Goal: Task Accomplishment & Management: Use online tool/utility

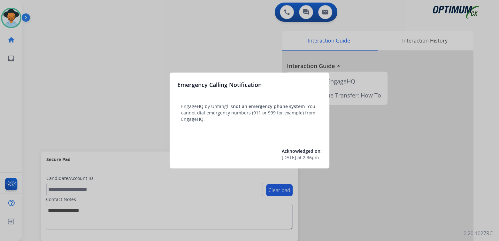
click at [233, 54] on div at bounding box center [249, 120] width 499 height 241
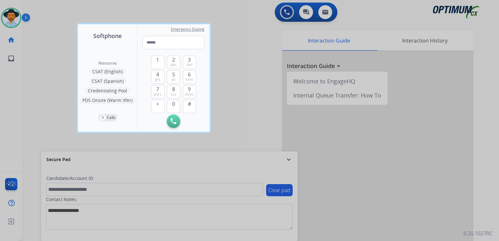
click at [231, 106] on div at bounding box center [249, 120] width 499 height 241
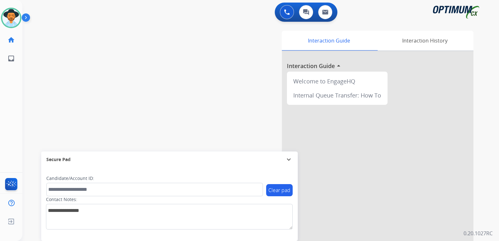
click at [288, 159] on mat-icon "expand_more" at bounding box center [289, 160] width 8 height 8
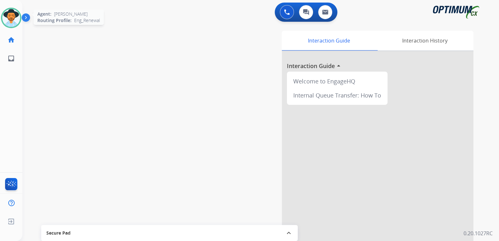
click at [12, 17] on img at bounding box center [11, 18] width 18 height 18
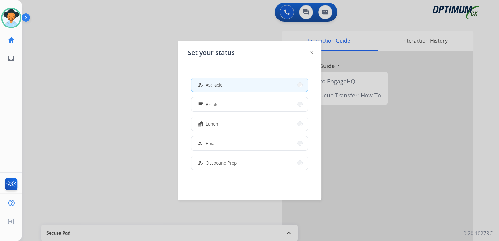
click at [218, 87] on span "Available" at bounding box center [214, 84] width 17 height 7
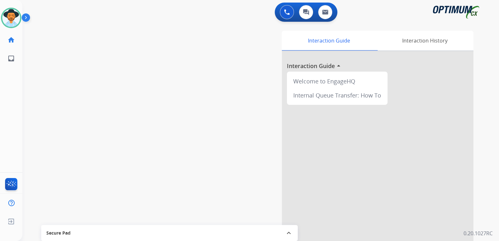
click at [136, 94] on div "swap_horiz Break voice bridge close_fullscreen Connect 3-Way Call merge_type Se…" at bounding box center [252, 156] width 461 height 267
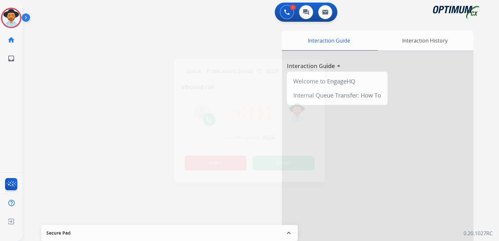
drag, startPoint x: 192, startPoint y: 163, endPoint x: 196, endPoint y: 167, distance: 5.4
click at [192, 163] on button "Reject" at bounding box center [216, 163] width 62 height 15
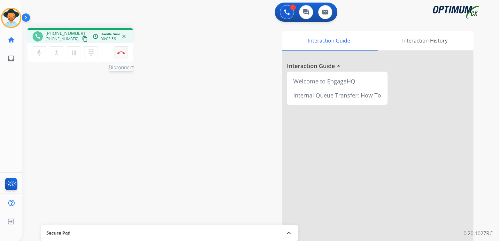
click at [122, 54] on img at bounding box center [121, 52] width 8 height 3
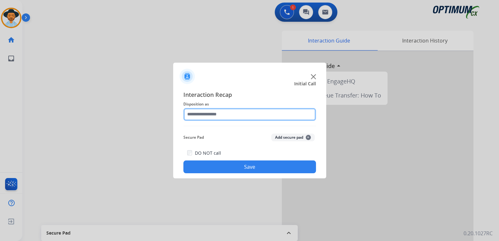
click at [220, 116] on input "text" at bounding box center [249, 114] width 133 height 13
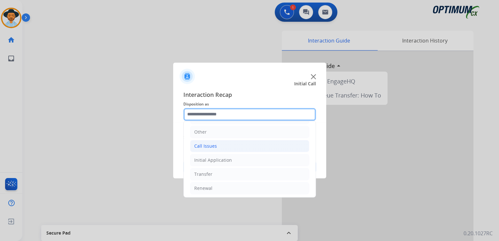
scroll to position [42, 0]
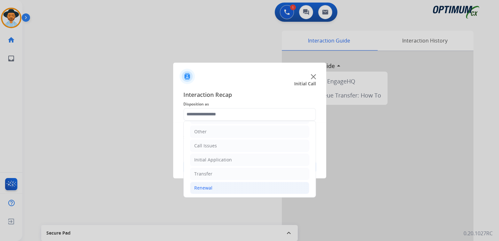
click at [207, 187] on div "Renewal" at bounding box center [203, 188] width 18 height 6
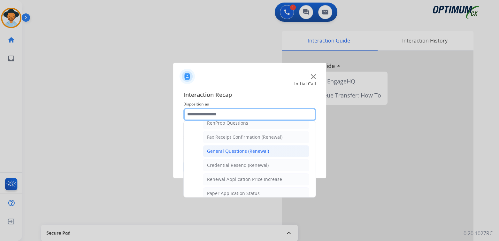
scroll to position [170, 0]
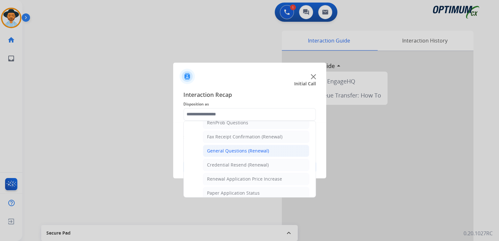
click at [220, 150] on div "General Questions (Renewal)" at bounding box center [238, 151] width 62 height 6
type input "**********"
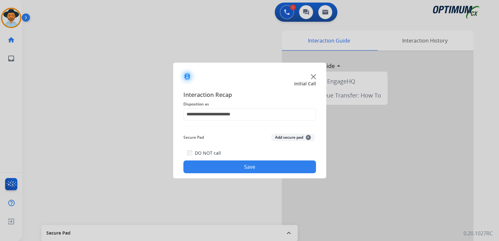
click at [266, 163] on div "DO NOT call Save" at bounding box center [249, 161] width 133 height 24
click at [261, 166] on button "Save" at bounding box center [249, 166] width 133 height 13
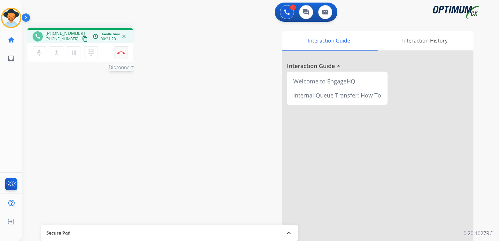
click at [122, 53] on img at bounding box center [121, 52] width 8 height 3
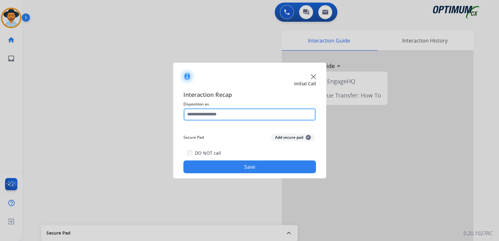
click at [231, 117] on input "text" at bounding box center [249, 114] width 133 height 13
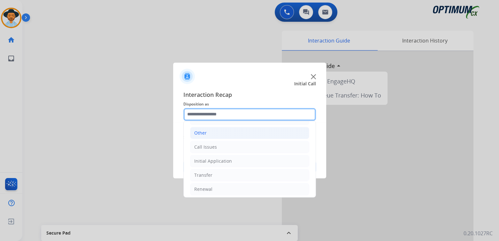
scroll to position [42, 0]
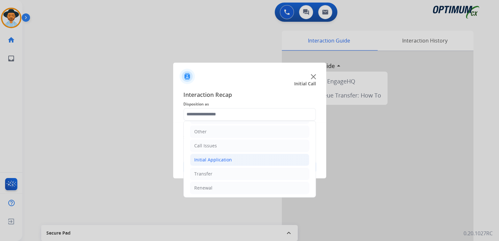
click at [229, 157] on div "Initial Application" at bounding box center [213, 160] width 38 height 6
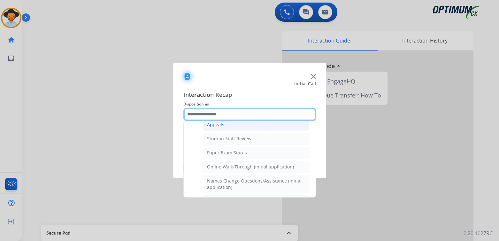
scroll to position [106, 0]
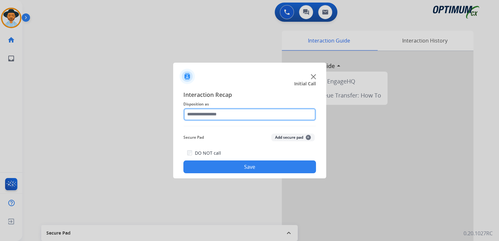
click at [221, 117] on input "text" at bounding box center [249, 114] width 133 height 13
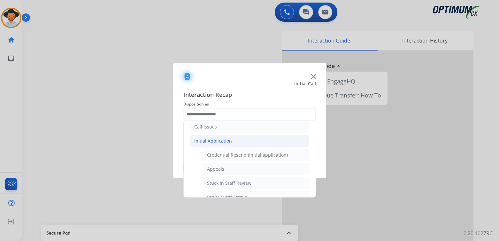
drag, startPoint x: 217, startPoint y: 143, endPoint x: 219, endPoint y: 136, distance: 7.0
click at [218, 140] on div "Initial Application" at bounding box center [213, 141] width 38 height 6
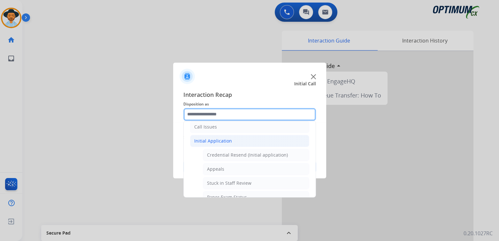
scroll to position [42, 0]
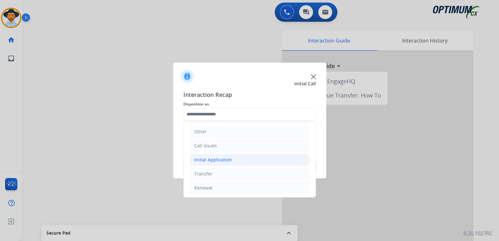
click at [208, 158] on div "Initial Application" at bounding box center [213, 160] width 38 height 6
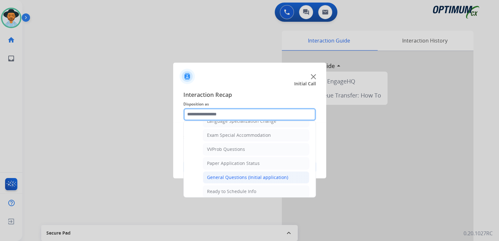
scroll to position [329, 0]
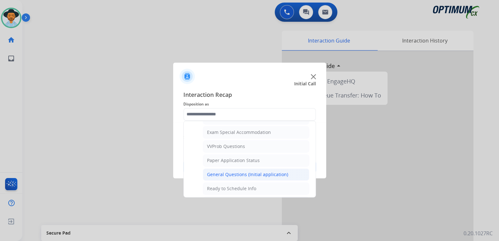
drag, startPoint x: 237, startPoint y: 168, endPoint x: 238, endPoint y: 162, distance: 5.9
click at [237, 168] on li "General Questions (Initial application)" at bounding box center [256, 174] width 106 height 12
type input "**********"
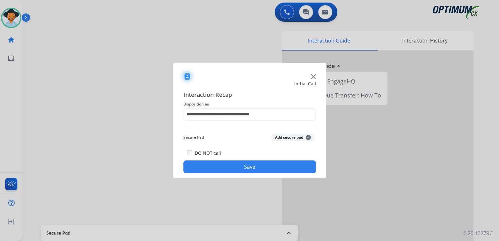
click at [259, 168] on button "Save" at bounding box center [249, 166] width 133 height 13
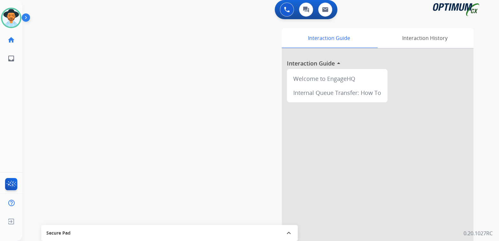
scroll to position [3, 0]
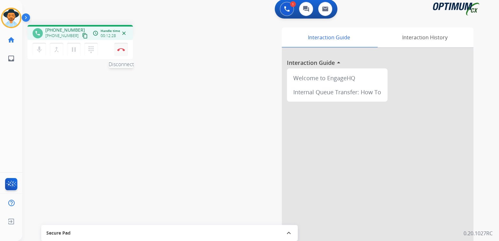
click at [121, 49] on img at bounding box center [121, 49] width 8 height 3
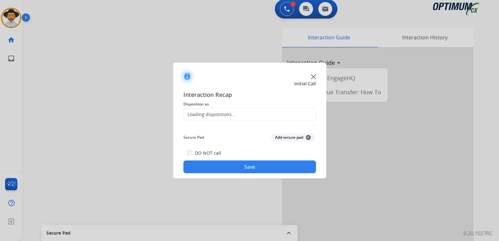
click at [222, 111] on div "Loading dispositions..." at bounding box center [210, 114] width 52 height 6
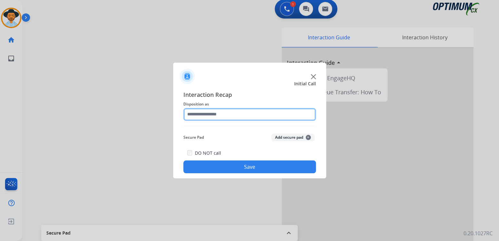
click at [221, 116] on input "text" at bounding box center [249, 114] width 133 height 13
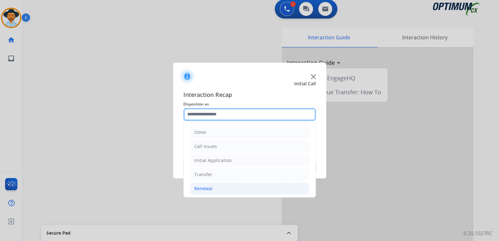
scroll to position [42, 0]
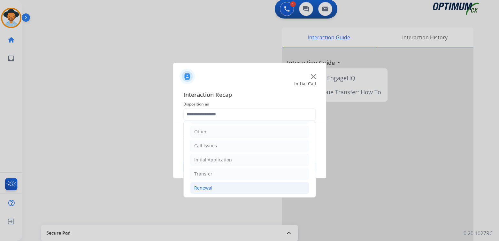
click at [214, 186] on li "Renewal" at bounding box center [249, 188] width 119 height 12
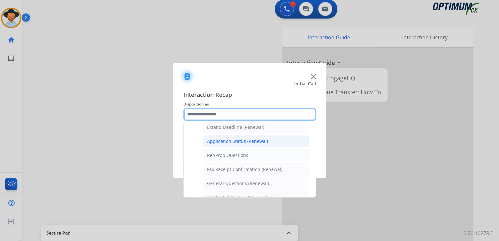
scroll to position [138, 0]
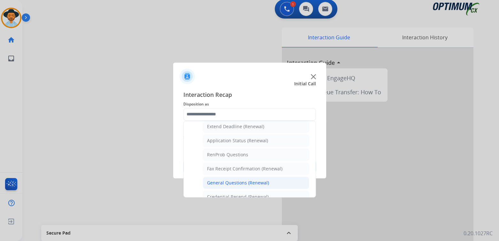
click at [229, 183] on div "General Questions (Renewal)" at bounding box center [238, 183] width 62 height 6
type input "**********"
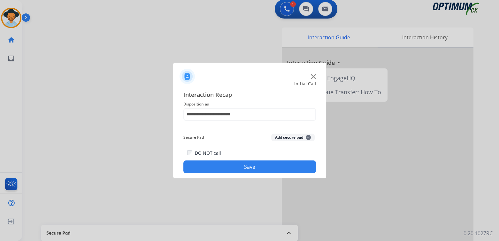
click at [262, 167] on button "Save" at bounding box center [249, 166] width 133 height 13
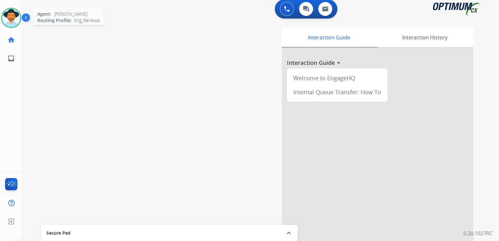
click at [13, 19] on img at bounding box center [11, 18] width 18 height 18
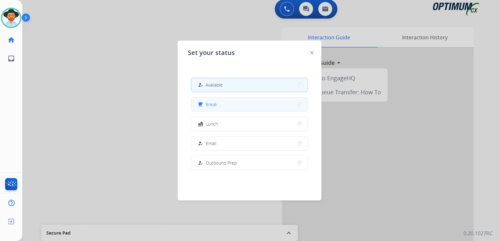
click at [233, 104] on button "free_breakfast Break" at bounding box center [249, 104] width 116 height 14
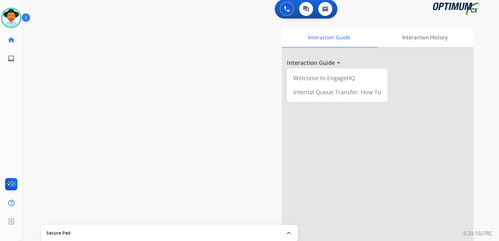
scroll to position [0, 0]
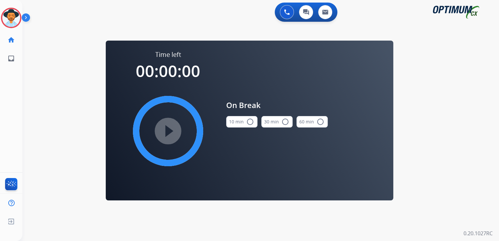
click at [251, 122] on mat-icon "radio_button_unchecked" at bounding box center [250, 122] width 8 height 8
click at [169, 129] on mat-icon "play_circle_filled" at bounding box center [168, 131] width 8 height 8
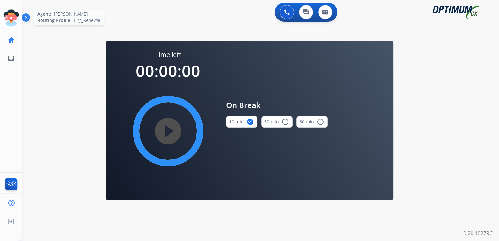
drag, startPoint x: 10, startPoint y: 19, endPoint x: 15, endPoint y: 21, distance: 5.3
click at [10, 19] on icon at bounding box center [11, 18] width 21 height 21
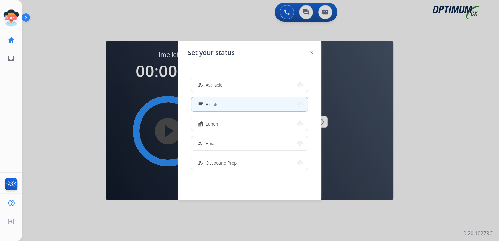
drag, startPoint x: 230, startPoint y: 81, endPoint x: 311, endPoint y: 100, distance: 83.0
click at [231, 85] on button "how_to_reg Available" at bounding box center [249, 85] width 116 height 14
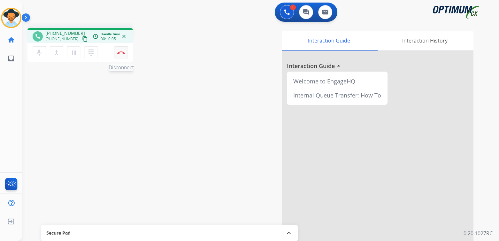
click at [122, 53] on img at bounding box center [121, 52] width 8 height 3
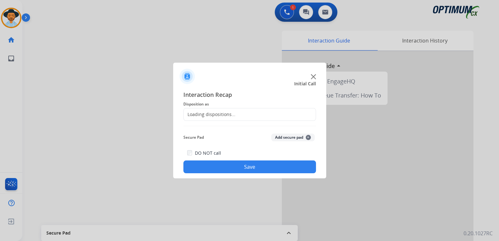
click at [225, 115] on div "Loading dispositions..." at bounding box center [210, 114] width 52 height 6
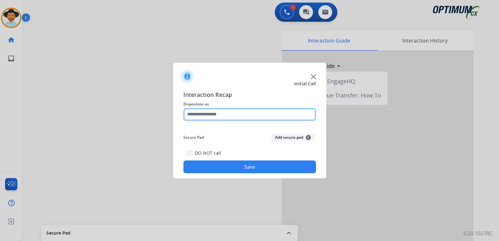
click at [224, 114] on input "text" at bounding box center [249, 114] width 133 height 13
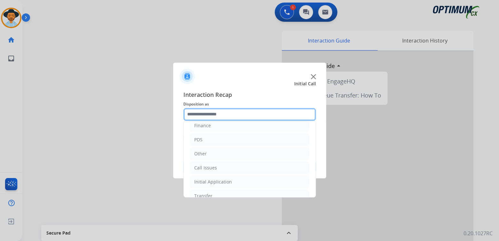
scroll to position [42, 0]
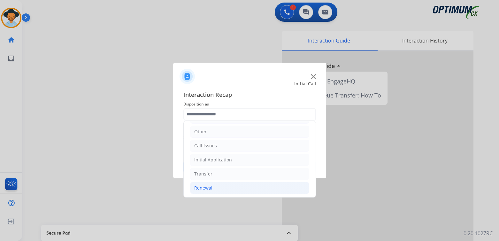
click at [203, 187] on div "Renewal" at bounding box center [203, 188] width 18 height 6
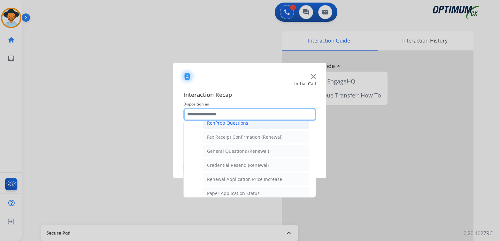
scroll to position [170, 0]
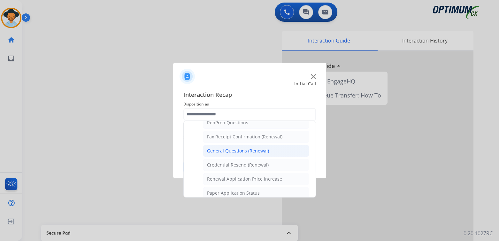
click at [233, 149] on div "General Questions (Renewal)" at bounding box center [238, 151] width 62 height 6
type input "**********"
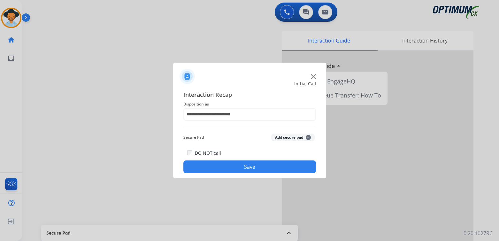
click at [261, 167] on button "Save" at bounding box center [249, 166] width 133 height 13
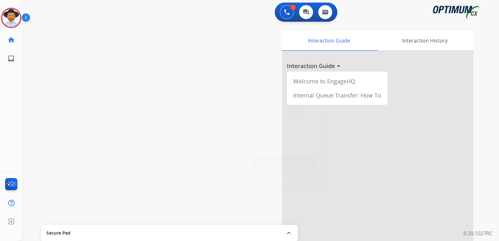
drag, startPoint x: 160, startPoint y: 32, endPoint x: 196, endPoint y: 29, distance: 35.5
click at [160, 32] on div at bounding box center [249, 120] width 499 height 241
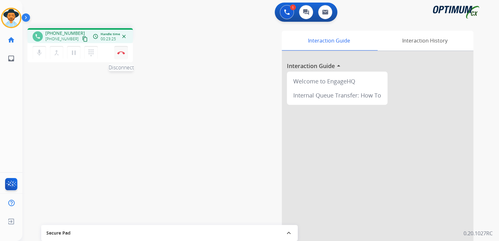
click at [122, 53] on img at bounding box center [121, 52] width 8 height 3
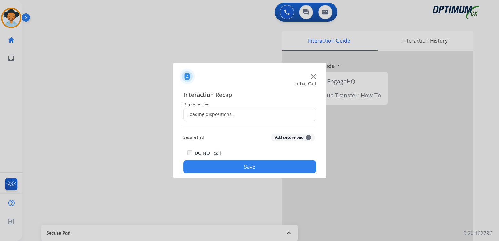
click at [229, 113] on div "Loading dispositions..." at bounding box center [210, 114] width 52 height 6
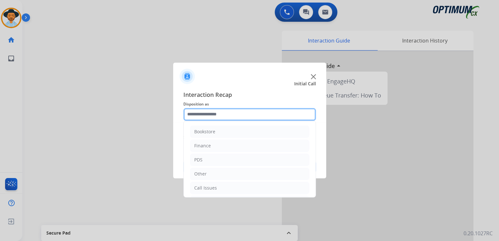
click at [224, 115] on input "text" at bounding box center [249, 114] width 133 height 13
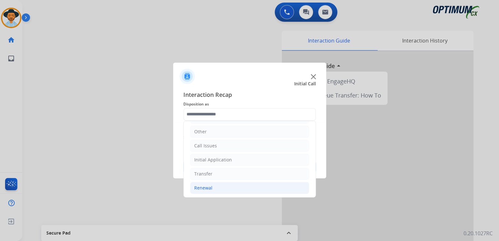
click at [210, 185] on div "Renewal" at bounding box center [203, 188] width 18 height 6
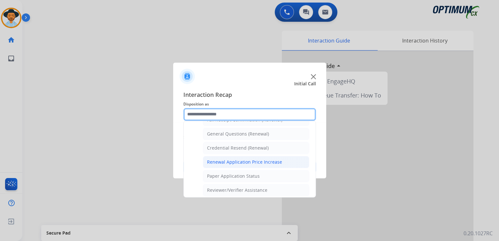
scroll to position [187, 0]
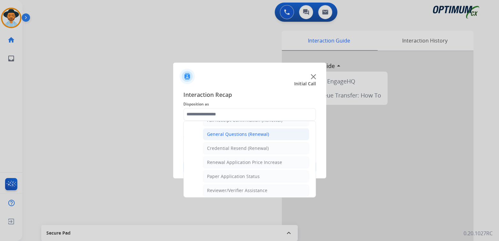
click at [233, 133] on div "General Questions (Renewal)" at bounding box center [238, 134] width 62 height 6
type input "**********"
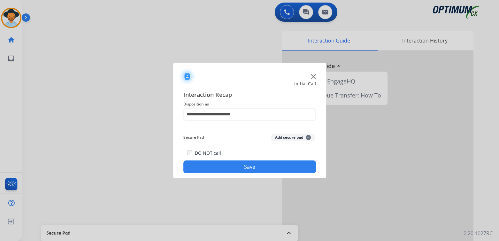
click at [262, 165] on button "Save" at bounding box center [249, 166] width 133 height 13
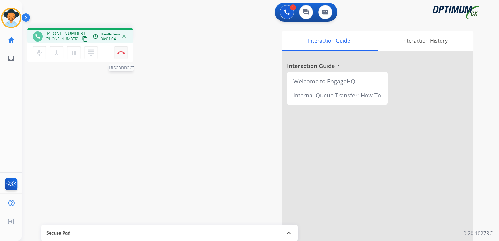
click at [121, 53] on img at bounding box center [121, 52] width 8 height 3
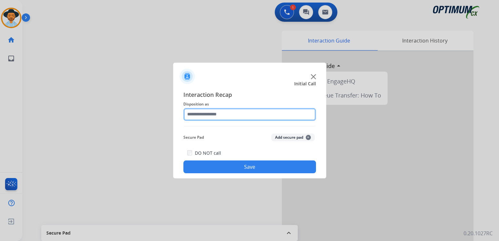
click at [219, 116] on input "text" at bounding box center [249, 114] width 133 height 13
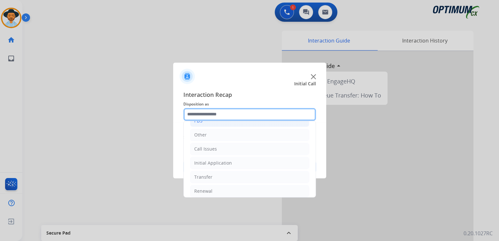
scroll to position [42, 0]
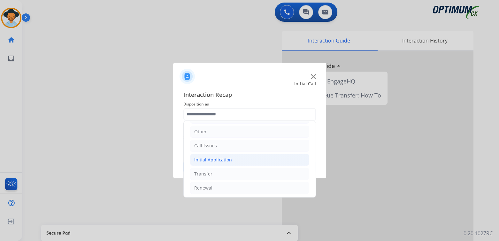
click at [225, 161] on div "Initial Application" at bounding box center [213, 160] width 38 height 6
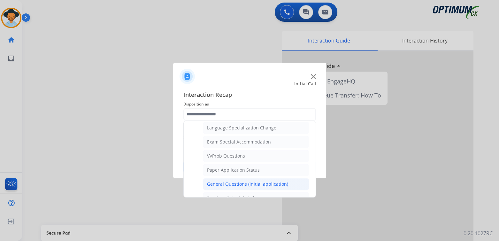
scroll to position [0, 0]
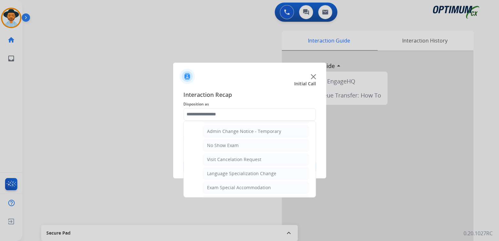
click at [243, 227] on div "General Questions (Initial application)" at bounding box center [247, 230] width 81 height 6
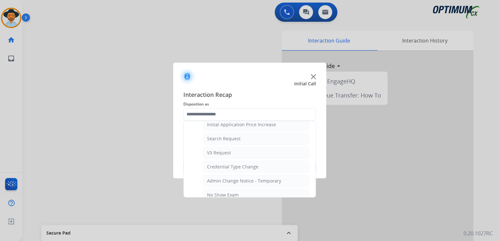
type input "**********"
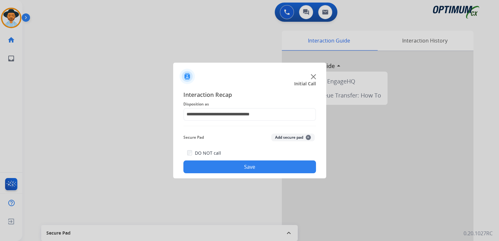
click at [285, 165] on button "Save" at bounding box center [249, 166] width 133 height 13
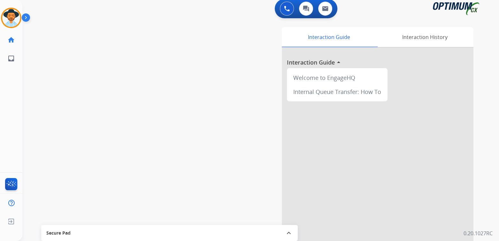
scroll to position [4, 0]
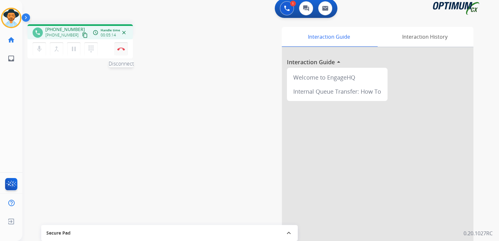
click at [120, 48] on img at bounding box center [121, 48] width 8 height 3
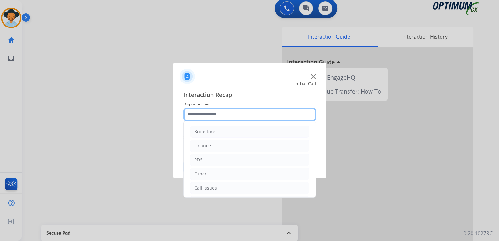
click at [221, 115] on input "text" at bounding box center [249, 114] width 133 height 13
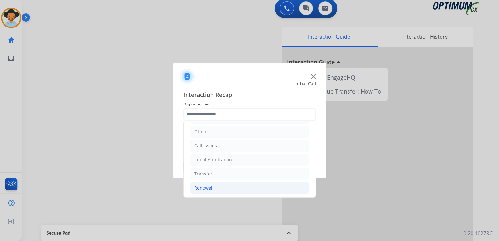
click at [211, 188] on div "Renewal" at bounding box center [203, 188] width 18 height 6
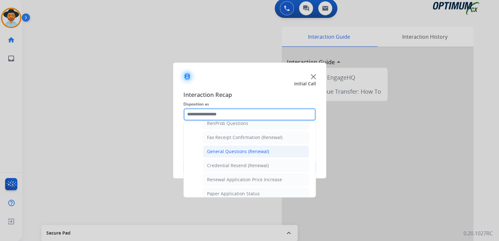
scroll to position [170, 0]
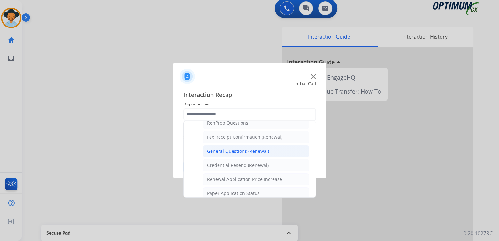
click at [225, 148] on div "General Questions (Renewal)" at bounding box center [238, 151] width 62 height 6
type input "**********"
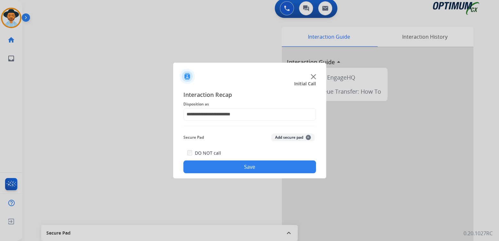
drag, startPoint x: 256, startPoint y: 168, endPoint x: 275, endPoint y: 169, distance: 19.5
click at [256, 168] on button "Save" at bounding box center [249, 166] width 133 height 13
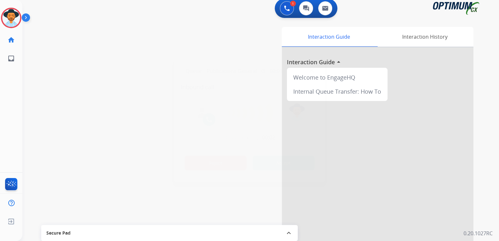
click at [211, 168] on button "Reject" at bounding box center [216, 163] width 62 height 15
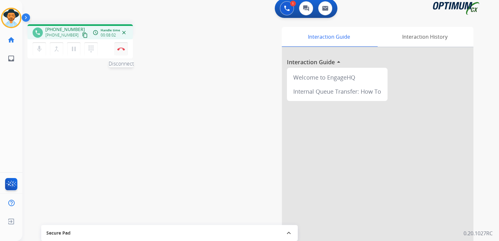
click at [120, 49] on img at bounding box center [121, 48] width 8 height 3
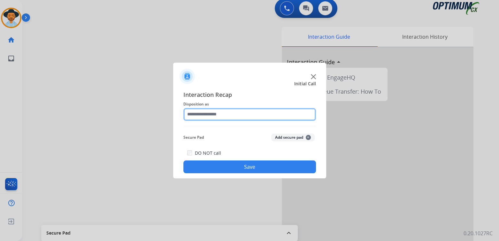
click at [221, 115] on input "text" at bounding box center [249, 114] width 133 height 13
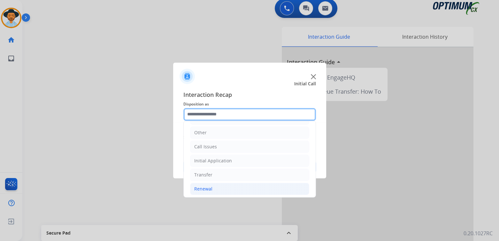
scroll to position [42, 0]
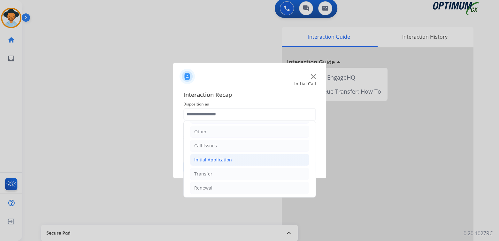
click at [221, 160] on div "Initial Application" at bounding box center [213, 160] width 38 height 6
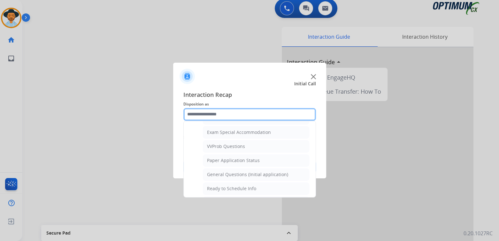
scroll to position [329, 0]
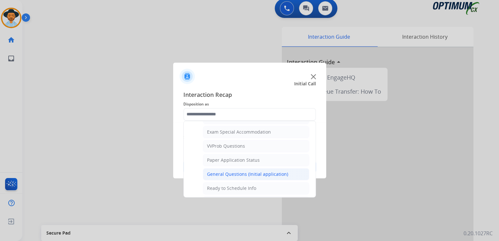
click at [228, 171] on div "General Questions (Initial application)" at bounding box center [247, 174] width 81 height 6
type input "**********"
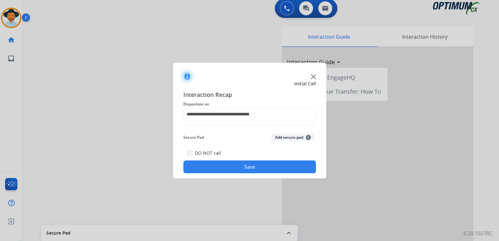
click at [263, 167] on button "Save" at bounding box center [249, 166] width 133 height 13
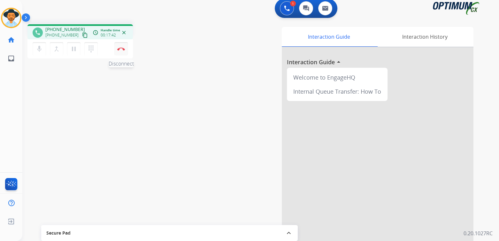
click at [121, 49] on img at bounding box center [121, 48] width 8 height 3
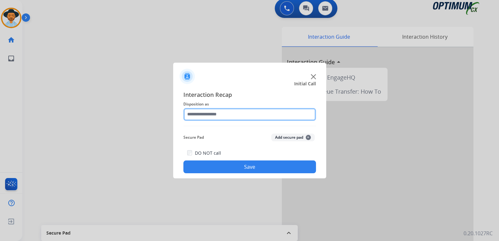
click at [219, 112] on input "text" at bounding box center [249, 114] width 133 height 13
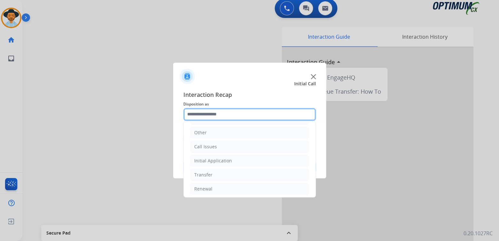
scroll to position [42, 0]
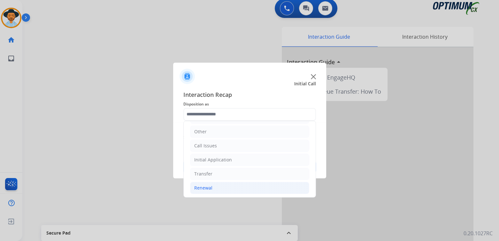
click at [204, 190] on li "Renewal" at bounding box center [249, 188] width 119 height 12
click at [204, 189] on div "Renewal" at bounding box center [203, 188] width 18 height 6
click at [205, 187] on div "Renewal" at bounding box center [203, 188] width 18 height 6
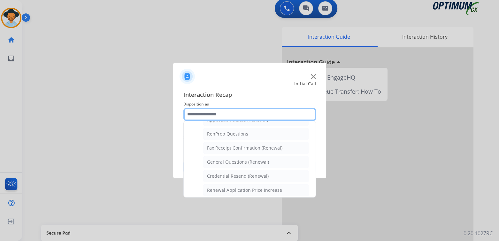
scroll to position [159, 0]
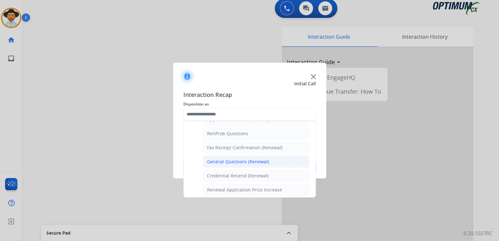
click at [235, 159] on div "General Questions (Renewal)" at bounding box center [238, 162] width 62 height 6
type input "**********"
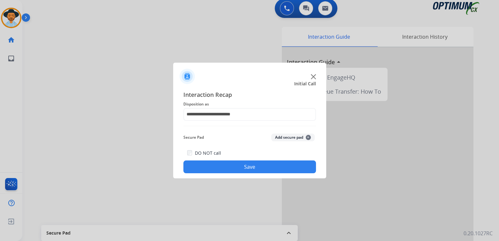
click at [268, 168] on button "Save" at bounding box center [249, 166] width 133 height 13
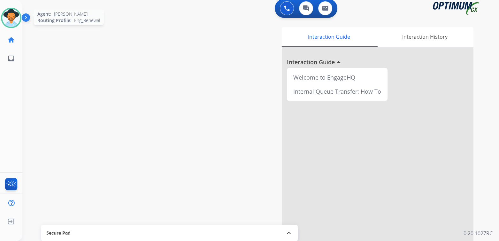
click at [17, 16] on img at bounding box center [11, 18] width 18 height 18
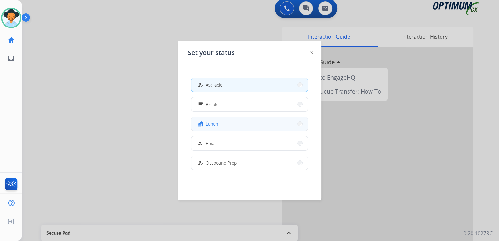
click at [219, 125] on button "fastfood Lunch" at bounding box center [249, 124] width 116 height 14
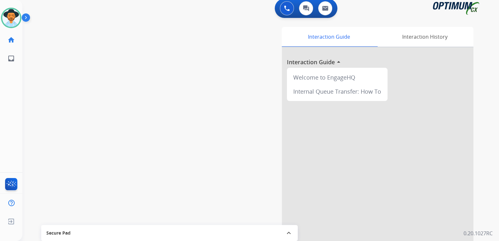
scroll to position [0, 0]
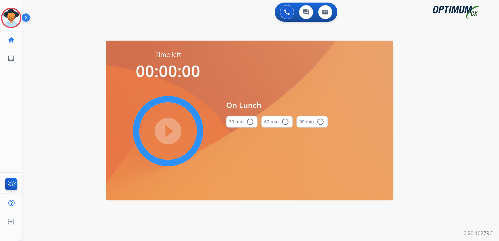
click at [251, 123] on mat-icon "radio_button_unchecked" at bounding box center [250, 122] width 8 height 8
click at [164, 132] on mat-icon "play_circle_filled" at bounding box center [168, 131] width 8 height 8
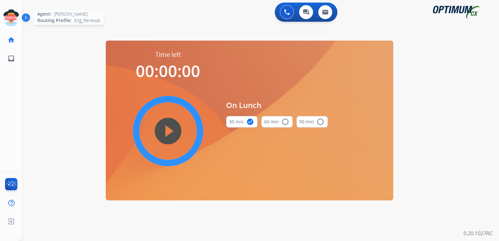
drag, startPoint x: 21, startPoint y: 7, endPoint x: 13, endPoint y: 12, distance: 8.8
click at [19, 10] on icon at bounding box center [11, 18] width 21 height 21
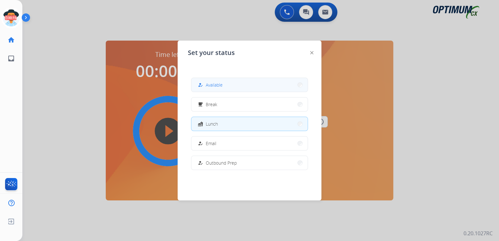
click at [226, 89] on button "how_to_reg Available" at bounding box center [249, 85] width 116 height 14
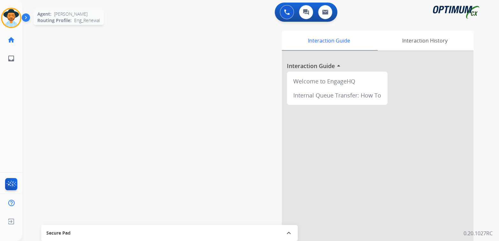
click at [21, 17] on div "Agent: [PERSON_NAME] Profile: Eng_Renewal" at bounding box center [11, 18] width 20 height 20
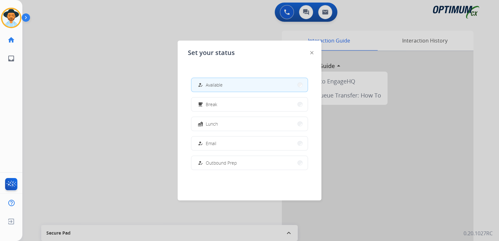
click at [220, 87] on span "Available" at bounding box center [214, 84] width 17 height 7
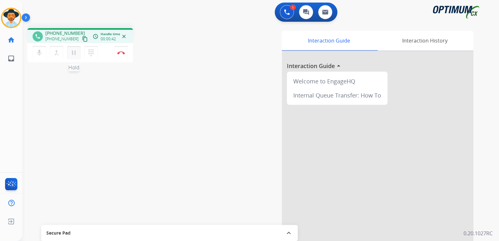
click at [75, 51] on mat-icon "pause" at bounding box center [74, 53] width 8 height 8
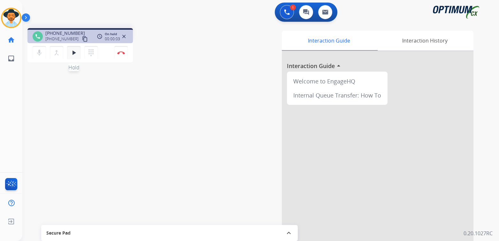
click at [72, 50] on mat-icon "play_arrow" at bounding box center [74, 53] width 8 height 8
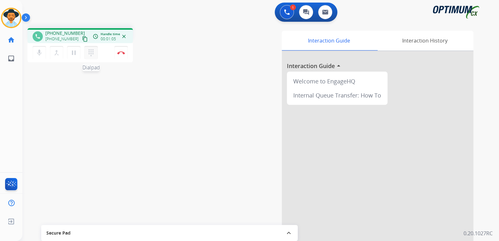
click at [90, 55] on mat-icon "dialpad" at bounding box center [91, 53] width 8 height 8
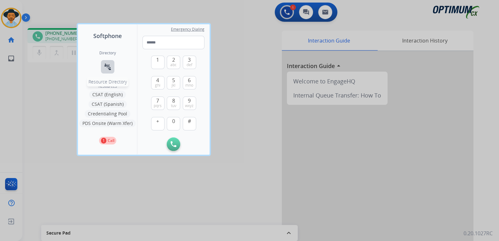
click at [108, 69] on mat-icon "connect_without_contact" at bounding box center [108, 67] width 8 height 8
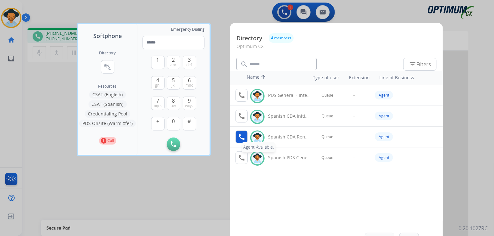
click at [241, 137] on mat-icon "call" at bounding box center [242, 137] width 8 height 8
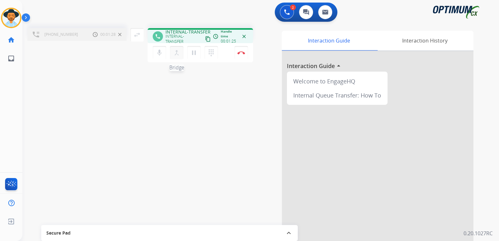
click at [177, 52] on mat-icon "merge_type" at bounding box center [177, 53] width 8 height 8
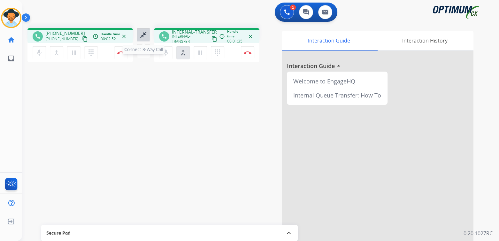
click at [143, 34] on mat-icon "close_fullscreen" at bounding box center [144, 35] width 8 height 8
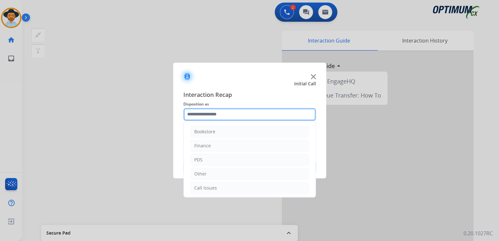
click at [221, 115] on input "text" at bounding box center [249, 114] width 133 height 13
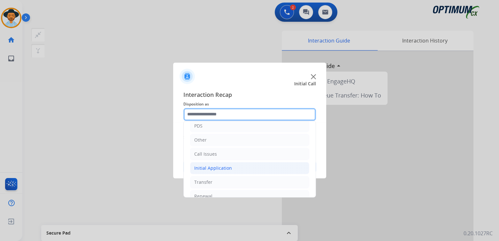
scroll to position [42, 0]
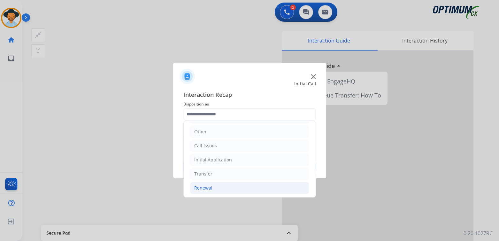
click at [211, 188] on div "Renewal" at bounding box center [203, 188] width 18 height 6
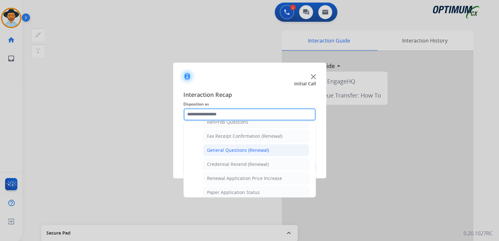
scroll to position [171, 0]
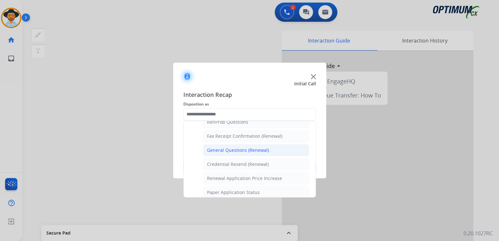
click at [234, 148] on div "General Questions (Renewal)" at bounding box center [238, 150] width 62 height 6
type input "**********"
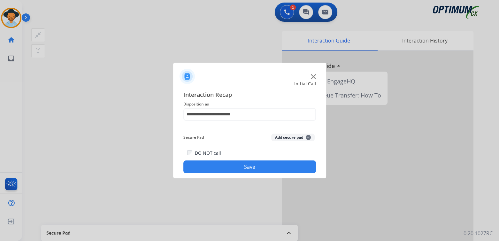
click at [269, 167] on button "Save" at bounding box center [249, 166] width 133 height 13
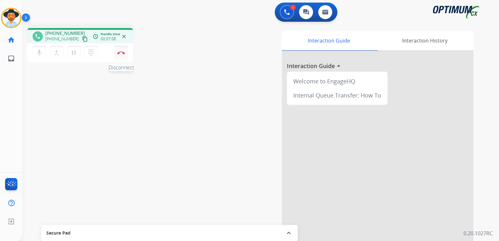
click at [121, 53] on img at bounding box center [121, 52] width 8 height 3
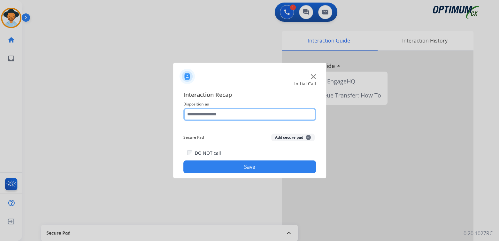
click at [221, 116] on input "text" at bounding box center [249, 114] width 133 height 13
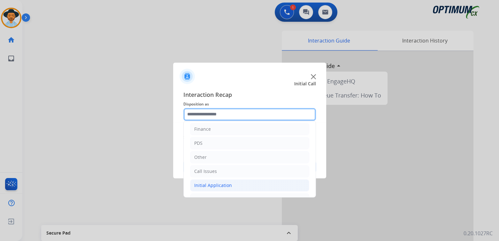
scroll to position [42, 0]
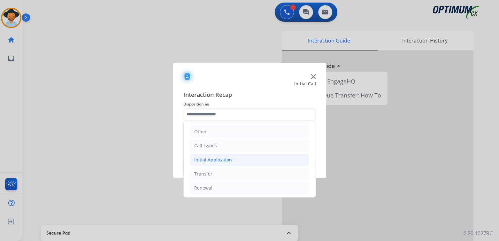
click at [225, 158] on div "Initial Application" at bounding box center [213, 160] width 38 height 6
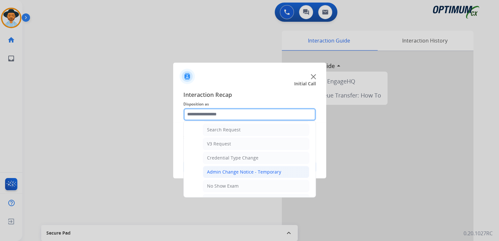
scroll to position [234, 0]
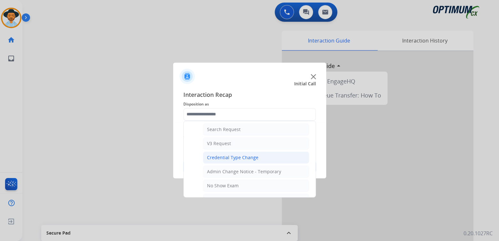
click at [219, 156] on div "Credential Type Change" at bounding box center [232, 157] width 51 height 6
type input "**********"
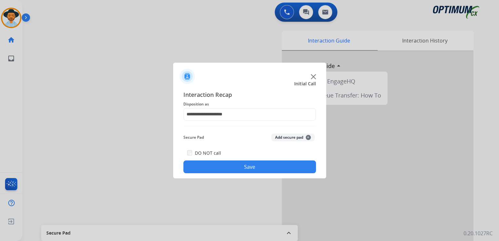
click at [271, 166] on button "Save" at bounding box center [249, 166] width 133 height 13
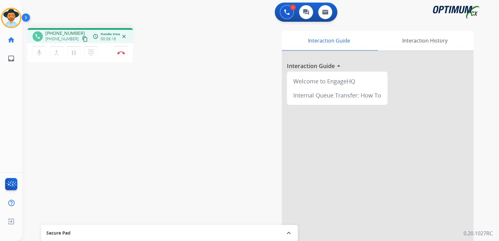
drag, startPoint x: 120, startPoint y: 53, endPoint x: 143, endPoint y: 52, distance: 22.7
click at [120, 53] on img at bounding box center [121, 52] width 8 height 3
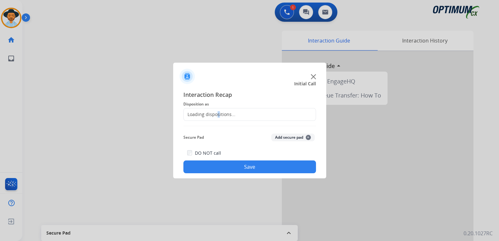
click at [218, 114] on div "Loading dispositions..." at bounding box center [210, 114] width 52 height 6
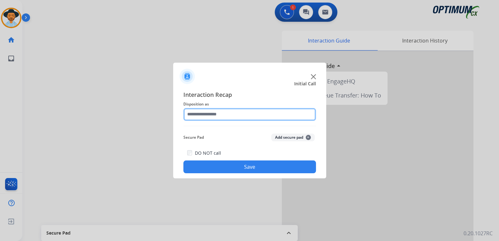
click at [224, 115] on input "text" at bounding box center [249, 114] width 133 height 13
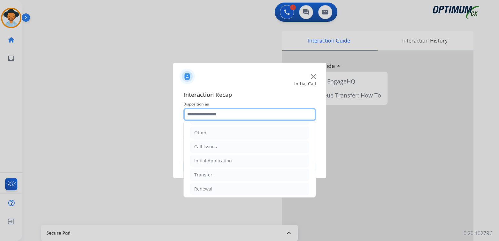
scroll to position [42, 0]
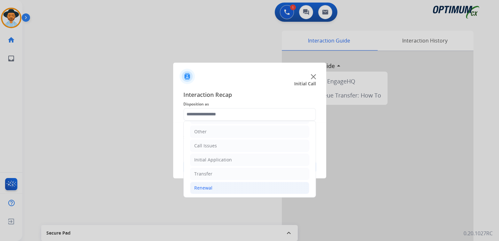
click at [205, 187] on div "Renewal" at bounding box center [203, 188] width 18 height 6
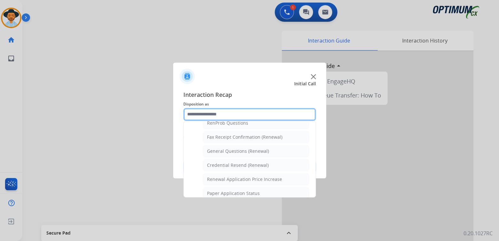
scroll to position [170, 0]
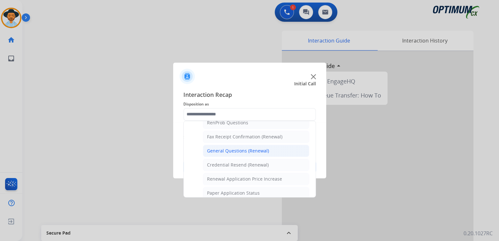
click at [239, 148] on div "General Questions (Renewal)" at bounding box center [238, 151] width 62 height 6
type input "**********"
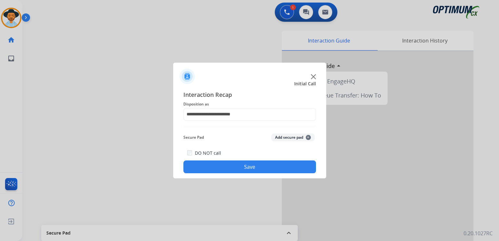
click at [260, 165] on button "Save" at bounding box center [249, 166] width 133 height 13
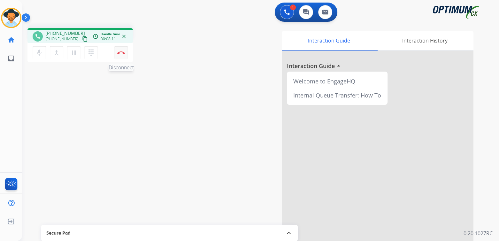
click at [123, 53] on img at bounding box center [121, 52] width 8 height 3
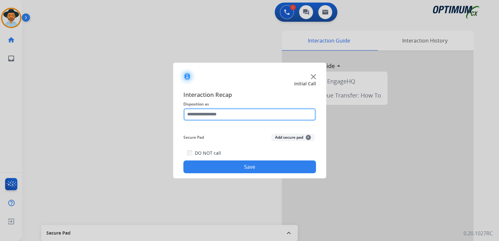
click at [218, 112] on input "text" at bounding box center [249, 114] width 133 height 13
click at [212, 115] on input "text" at bounding box center [249, 114] width 133 height 13
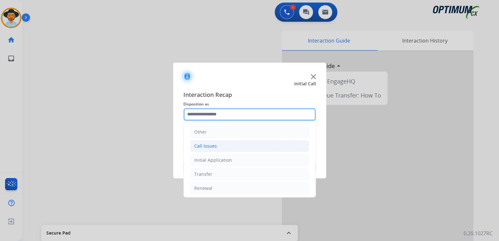
scroll to position [42, 0]
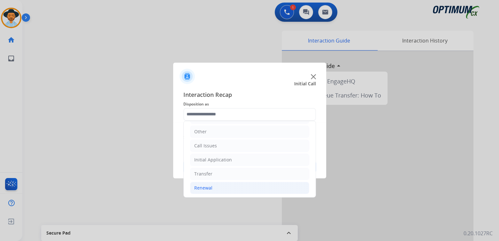
click at [208, 188] on div "Renewal" at bounding box center [203, 188] width 18 height 6
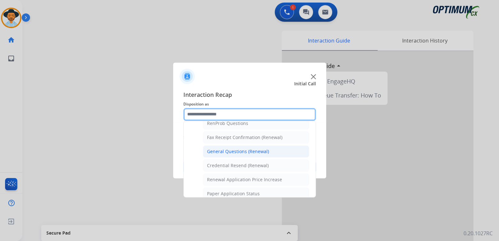
scroll to position [170, 0]
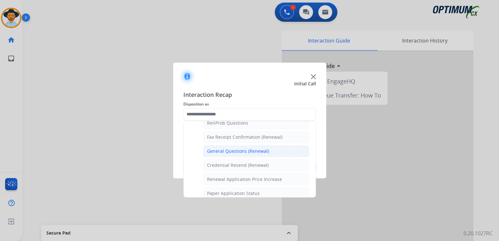
click at [233, 151] on div "General Questions (Renewal)" at bounding box center [238, 151] width 62 height 6
type input "**********"
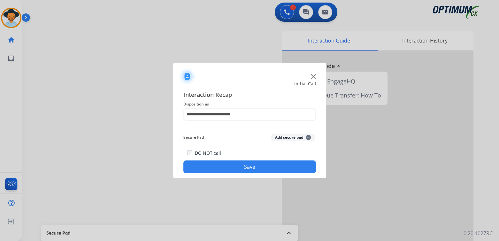
click at [258, 168] on button "Save" at bounding box center [249, 166] width 133 height 13
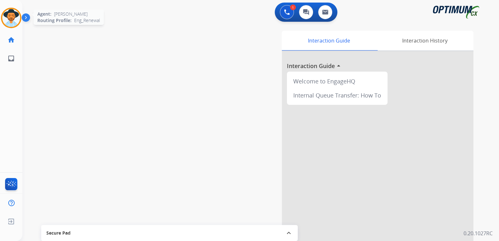
click at [18, 19] on img at bounding box center [11, 18] width 18 height 18
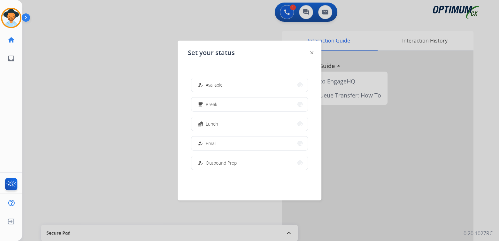
click at [221, 105] on button "free_breakfast Break" at bounding box center [249, 104] width 116 height 14
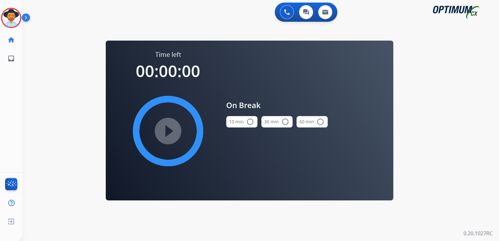
click at [251, 120] on mat-icon "radio_button_unchecked" at bounding box center [250, 122] width 8 height 8
click at [168, 128] on mat-icon "play_circle_filled" at bounding box center [168, 131] width 8 height 8
drag, startPoint x: 10, startPoint y: 19, endPoint x: 23, endPoint y: 18, distance: 13.4
click at [10, 19] on icon at bounding box center [11, 18] width 21 height 21
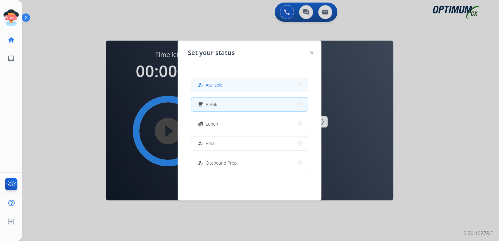
click at [225, 86] on button "how_to_reg Available" at bounding box center [249, 85] width 116 height 14
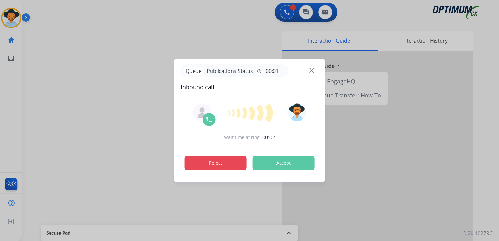
click at [205, 162] on button "Reject" at bounding box center [216, 163] width 62 height 15
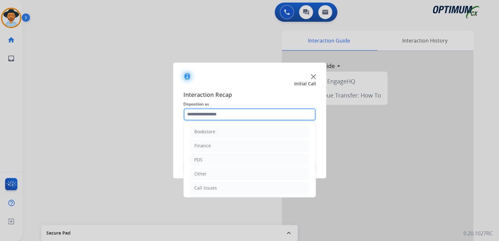
click at [224, 116] on input "text" at bounding box center [249, 114] width 133 height 13
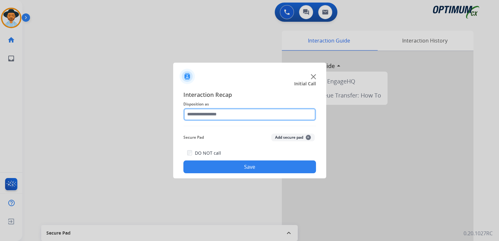
drag, startPoint x: 214, startPoint y: 115, endPoint x: 215, endPoint y: 112, distance: 3.3
click at [214, 115] on input "text" at bounding box center [249, 114] width 133 height 13
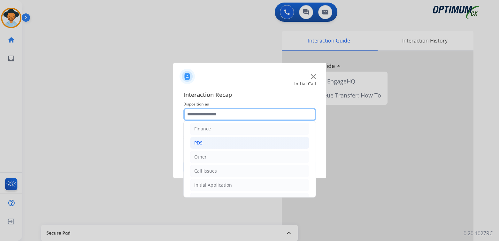
scroll to position [42, 0]
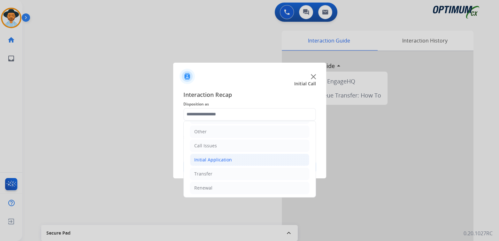
click at [221, 160] on div "Initial Application" at bounding box center [213, 160] width 38 height 6
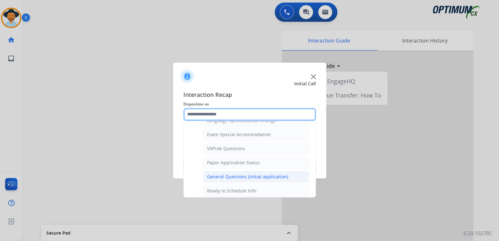
scroll to position [328, 0]
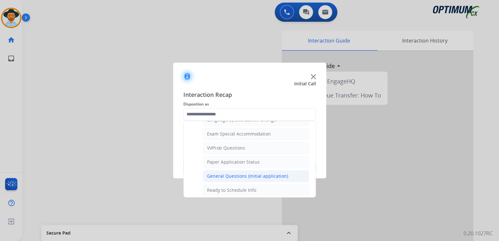
click at [232, 174] on div "General Questions (Initial application)" at bounding box center [247, 176] width 81 height 6
type input "**********"
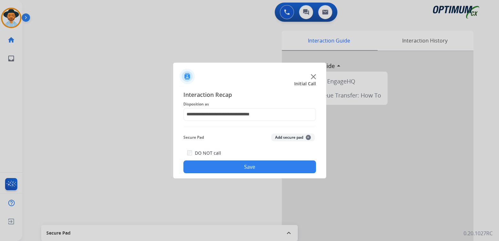
click at [273, 166] on button "Save" at bounding box center [249, 166] width 133 height 13
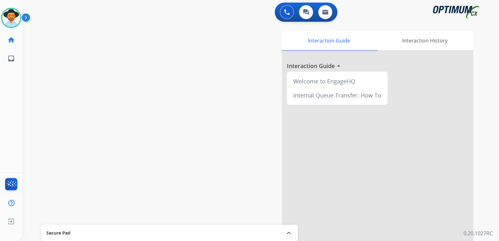
drag, startPoint x: 12, startPoint y: 19, endPoint x: 32, endPoint y: 22, distance: 20.2
click at [12, 19] on img at bounding box center [11, 18] width 18 height 18
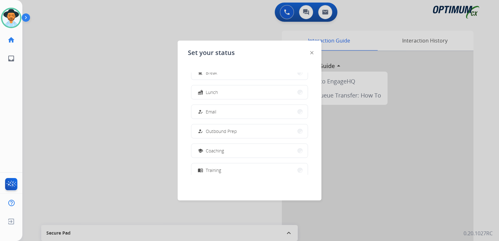
scroll to position [32, 0]
drag, startPoint x: 219, startPoint y: 153, endPoint x: 241, endPoint y: 147, distance: 22.1
click at [219, 152] on span "Coaching" at bounding box center [215, 150] width 18 height 7
